Goal: Task Accomplishment & Management: Manage account settings

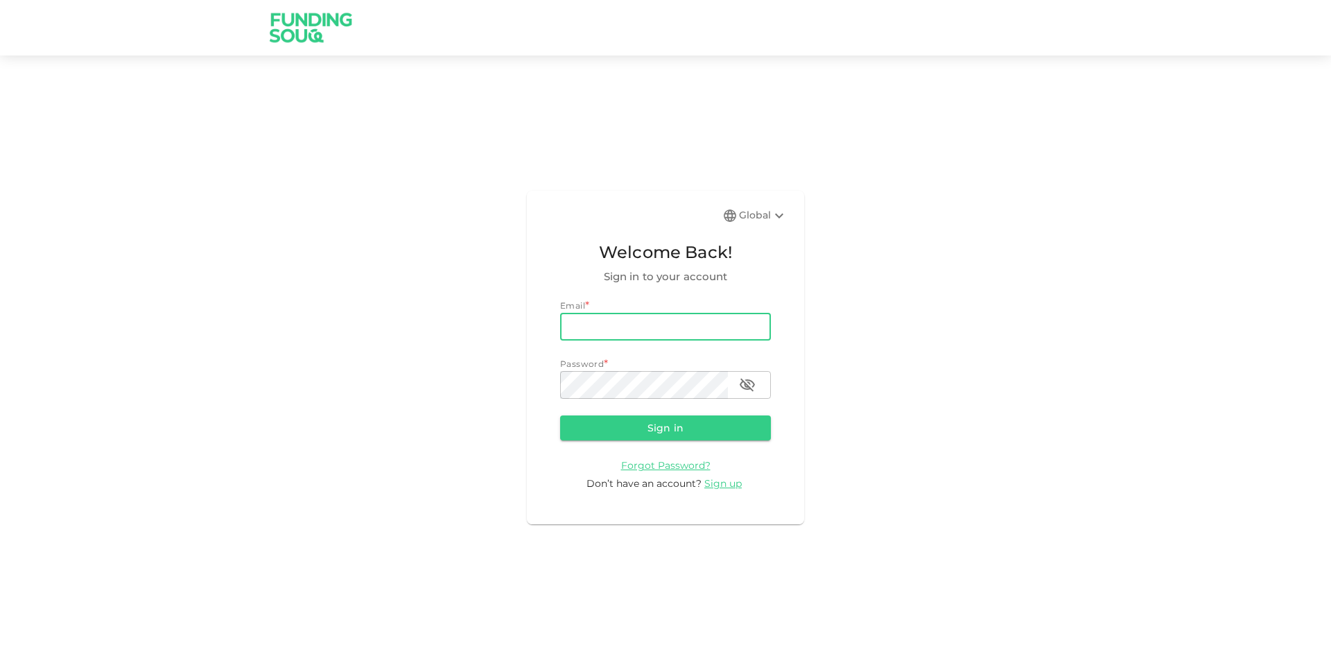
click at [703, 317] on input "email" at bounding box center [665, 327] width 211 height 28
click at [704, 329] on input "email" at bounding box center [665, 327] width 211 height 28
type input "[PERSON_NAME][EMAIL_ADDRESS][PERSON_NAME][DOMAIN_NAME]"
click at [560, 415] on button "Sign in" at bounding box center [665, 427] width 211 height 25
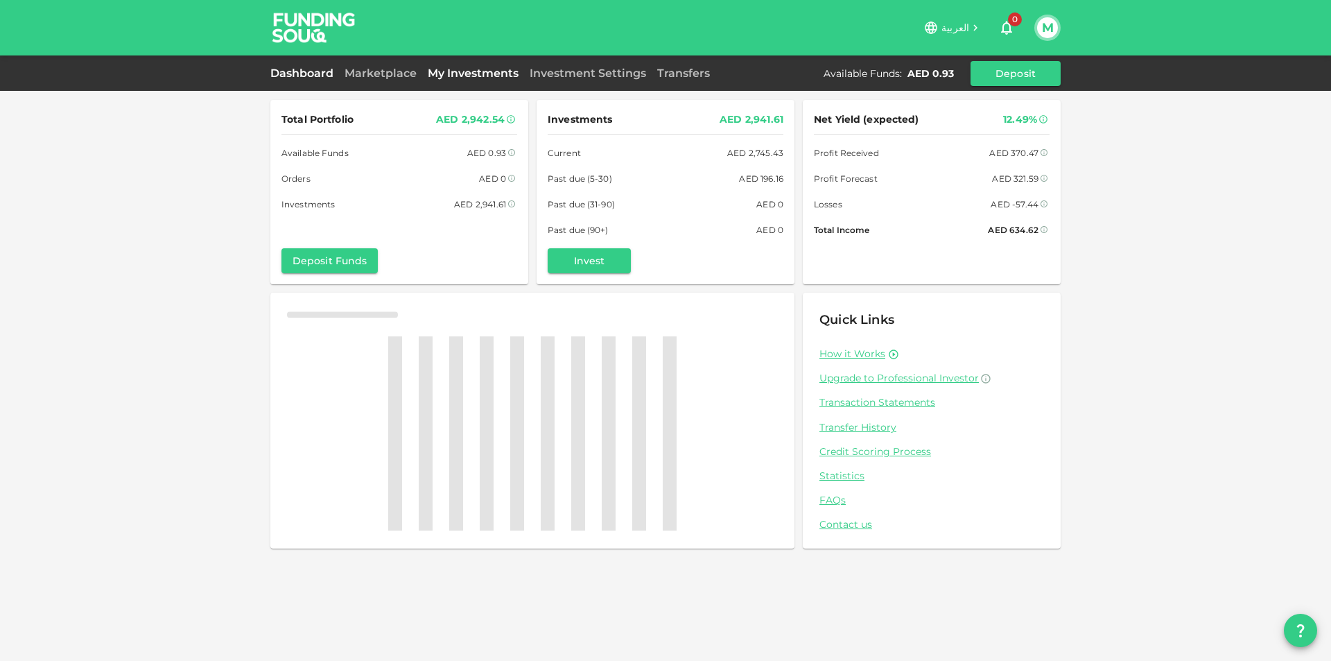
click at [472, 70] on link "My Investments" at bounding box center [473, 73] width 102 height 13
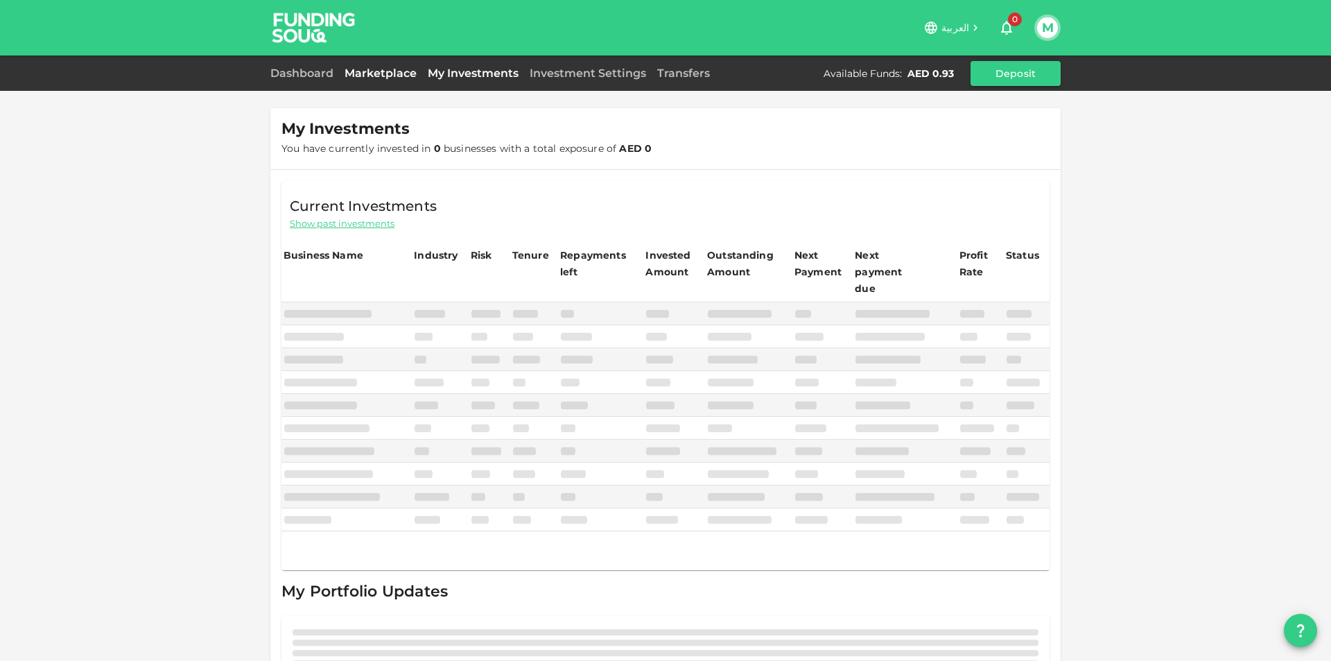
click at [381, 75] on link "Marketplace" at bounding box center [380, 73] width 83 height 13
